Goal: Navigation & Orientation: Find specific page/section

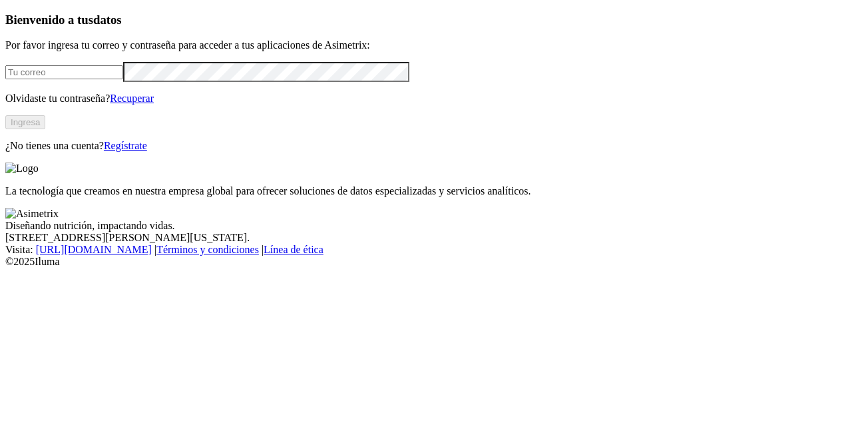
type input "[PERSON_NAME][EMAIL_ADDRESS][PERSON_NAME][DOMAIN_NAME]"
click at [45, 129] on button "Ingresa" at bounding box center [25, 122] width 40 height 14
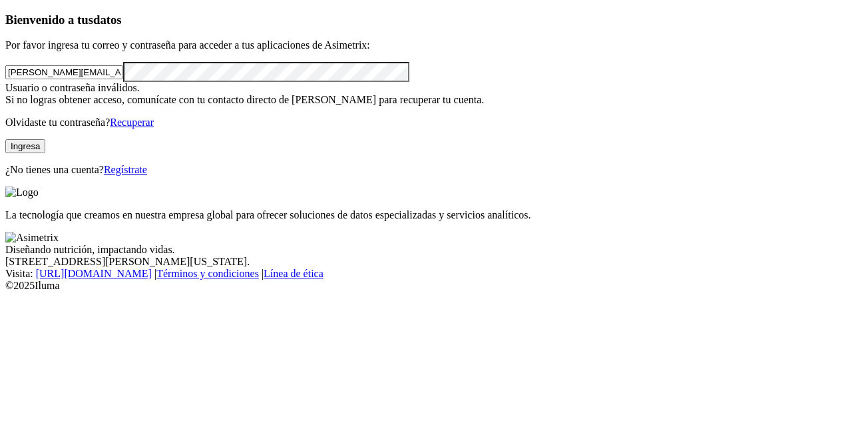
click input "submit" at bounding box center [0, 0] width 0 height 0
click at [45, 153] on button "Ingresa" at bounding box center [25, 146] width 40 height 14
click at [154, 128] on link "Recuperar" at bounding box center [132, 122] width 44 height 11
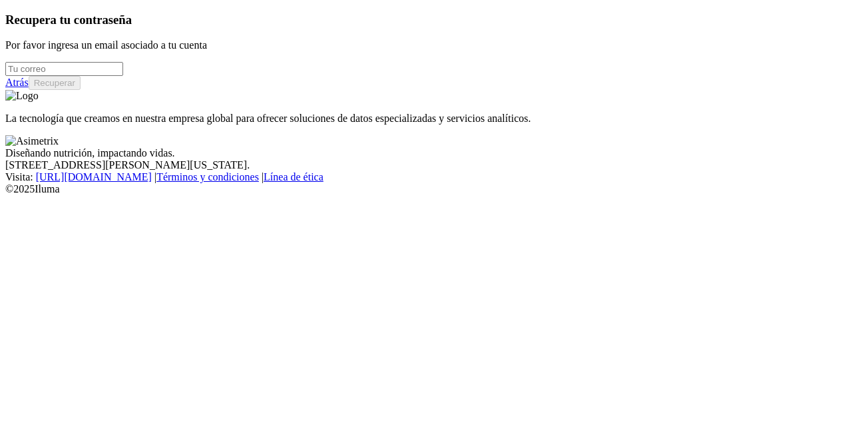
click at [53, 76] on input "email" at bounding box center [64, 69] width 118 height 14
type input "hugo.giron@premexcorp.com"
click at [81, 90] on button "Recuperar" at bounding box center [55, 83] width 52 height 14
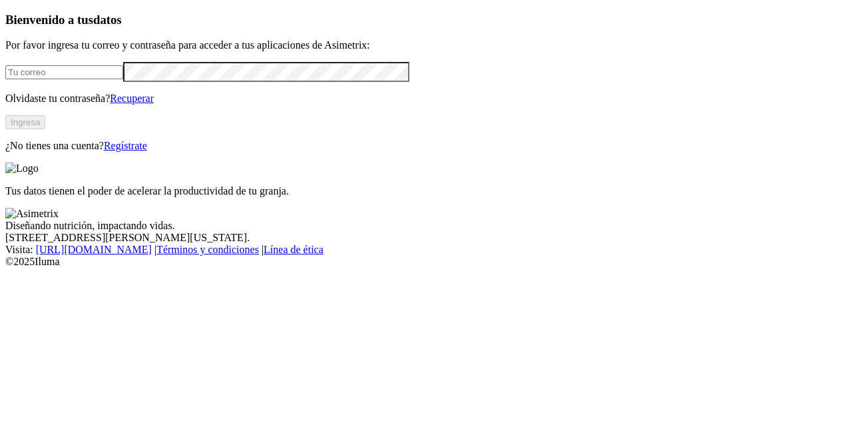
type input "[PERSON_NAME][EMAIL_ADDRESS][PERSON_NAME][DOMAIN_NAME]"
click at [45, 129] on button "Ingresa" at bounding box center [25, 122] width 40 height 14
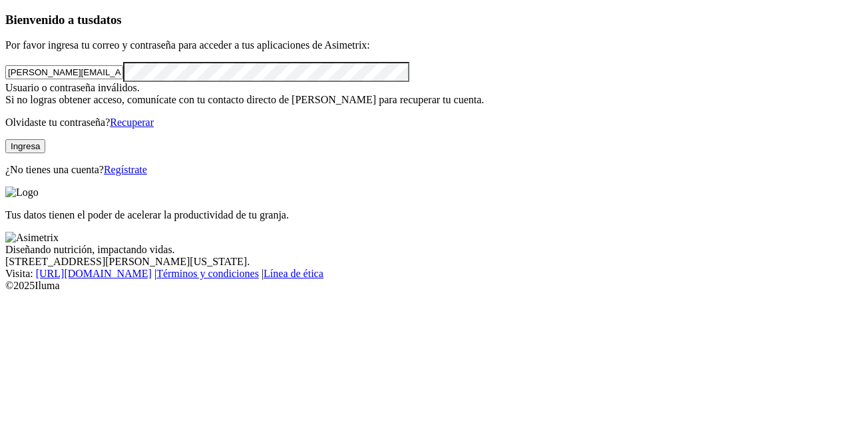
click input "submit" at bounding box center [0, 0] width 0 height 0
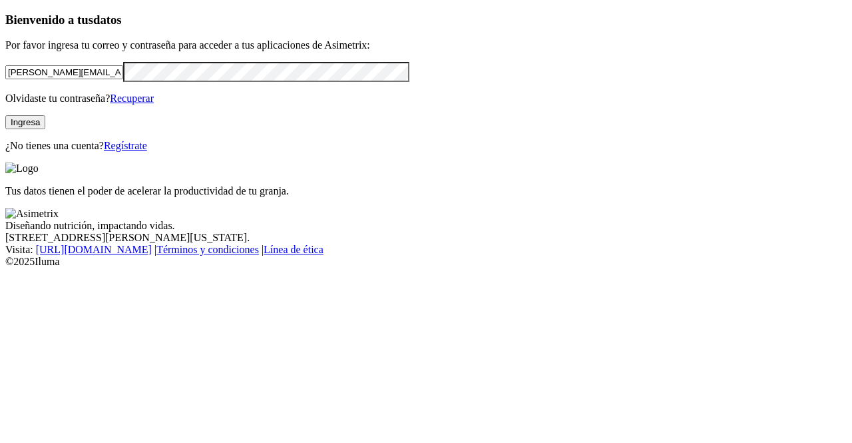
click at [238, 152] on div "Bienvenido a tus datos Por favor ingresa tu correo y contraseña para acceder a …" at bounding box center [426, 82] width 842 height 139
